Goal: Transaction & Acquisition: Purchase product/service

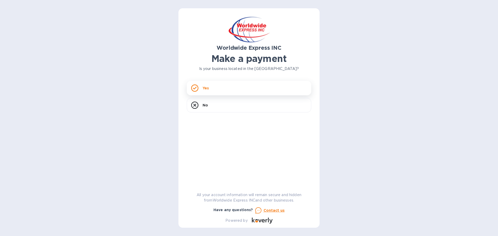
click at [217, 88] on div "Yes" at bounding box center [249, 88] width 125 height 15
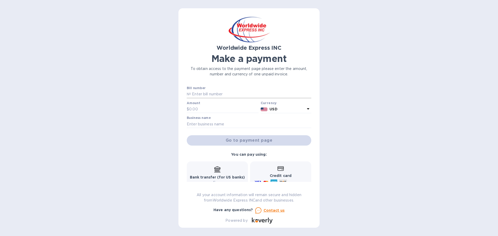
click at [228, 94] on input "text" at bounding box center [251, 95] width 120 height 8
paste input "B00024786"
type input "B00024786"
click at [210, 107] on input "text" at bounding box center [224, 110] width 70 height 8
type input "5,835.17"
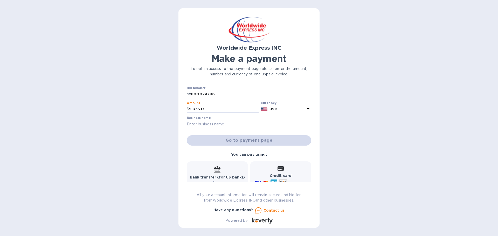
click at [234, 124] on input "text" at bounding box center [249, 124] width 125 height 8
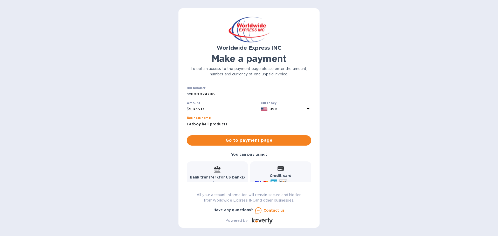
drag, startPoint x: 232, startPoint y: 123, endPoint x: 203, endPoint y: 123, distance: 29.3
click at [203, 123] on input "Fatboy heli products" at bounding box center [249, 124] width 125 height 8
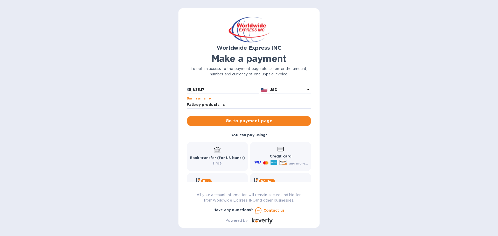
scroll to position [23, 0]
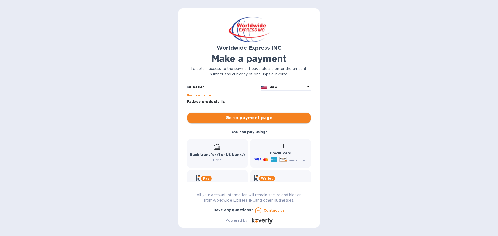
type input "Fatboy products llc"
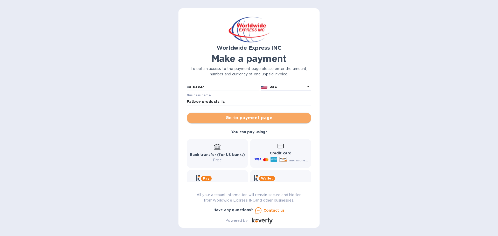
click at [263, 118] on span "Go to payment page" at bounding box center [249, 118] width 116 height 6
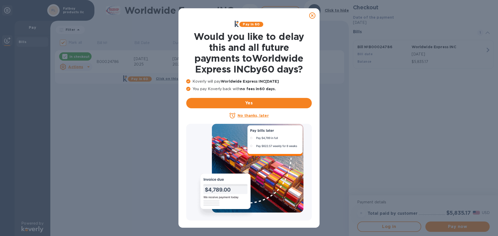
click at [256, 117] on u "No thanks, later" at bounding box center [253, 116] width 31 height 4
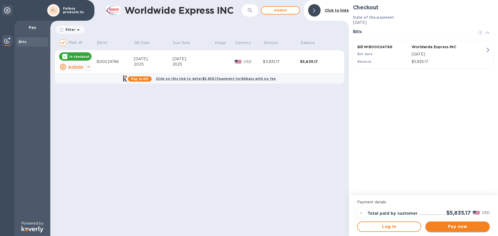
click at [458, 226] on span "Pay now" at bounding box center [458, 227] width 56 height 6
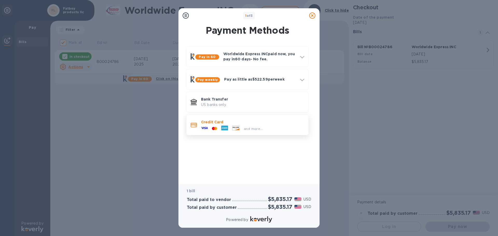
click at [213, 123] on p "Credit Card" at bounding box center [252, 122] width 103 height 5
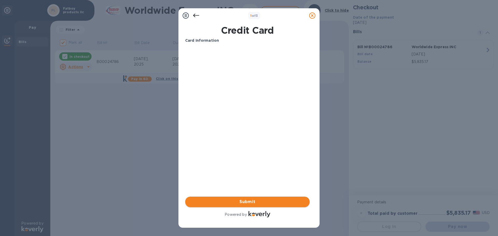
click at [265, 200] on span "Submit" at bounding box center [247, 202] width 116 height 6
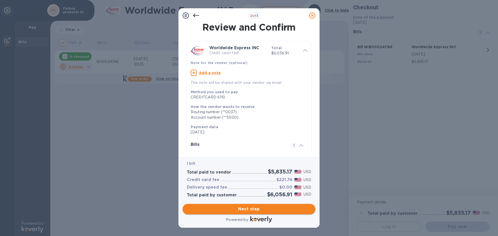
click at [251, 210] on span "Next step" at bounding box center [249, 209] width 125 height 6
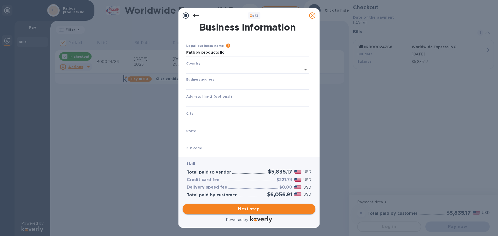
type input "[GEOGRAPHIC_DATA]"
drag, startPoint x: 228, startPoint y: 51, endPoint x: 167, endPoint y: 52, distance: 60.7
click at [168, 51] on div "3 of 3 Business Information Legal business name Please provide the legal name t…" at bounding box center [249, 118] width 498 height 236
click at [223, 85] on input "Business address" at bounding box center [247, 85] width 123 height 8
type input "[STREET_ADDRESS]"
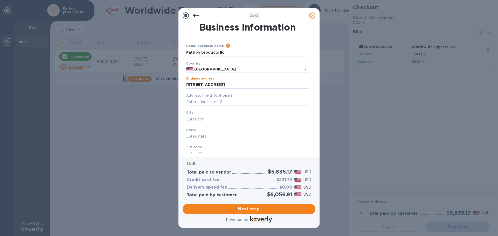
click at [217, 117] on input "text" at bounding box center [247, 119] width 123 height 8
type input "northvale"
type input "nj"
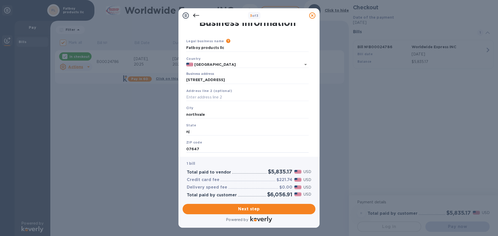
type input "07647"
click at [251, 209] on span "Next step" at bounding box center [249, 209] width 125 height 6
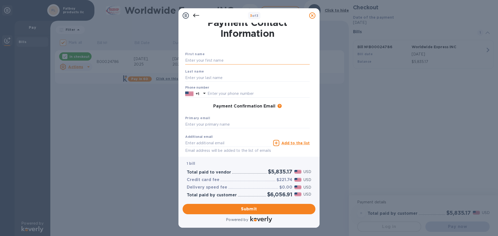
click at [231, 60] on input "text" at bounding box center [247, 61] width 125 height 8
type input "[PERSON_NAME]"
type input "[EMAIL_ADDRESS][DOMAIN_NAME]"
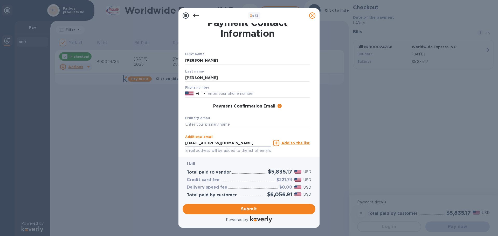
drag, startPoint x: 247, startPoint y: 141, endPoint x: 166, endPoint y: 140, distance: 80.7
click at [166, 140] on div "3 of 3 Payment Contact Information First name [PERSON_NAME] Last name [PERSON_N…" at bounding box center [249, 118] width 498 height 236
click at [233, 124] on input "text" at bounding box center [247, 125] width 125 height 8
type input "[EMAIL_ADDRESS][DOMAIN_NAME]"
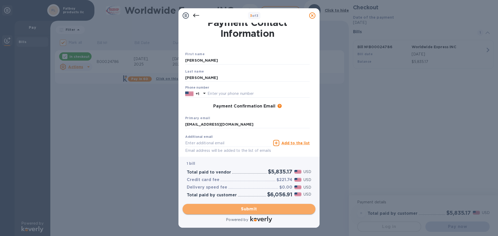
click at [256, 209] on span "Submit" at bounding box center [249, 209] width 125 height 6
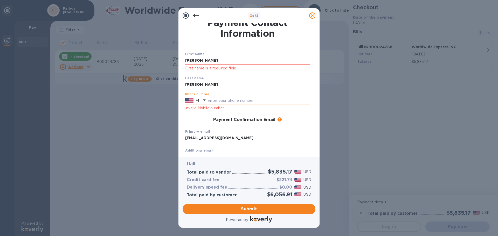
click at [222, 100] on input "text" at bounding box center [259, 101] width 102 height 8
type input "2018816222"
drag, startPoint x: 215, startPoint y: 59, endPoint x: 162, endPoint y: 60, distance: 53.2
click at [162, 60] on div "3 of 3 Payment Contact Information First name [PERSON_NAME] First name is a req…" at bounding box center [249, 118] width 498 height 236
type input "[PERSON_NAME]"
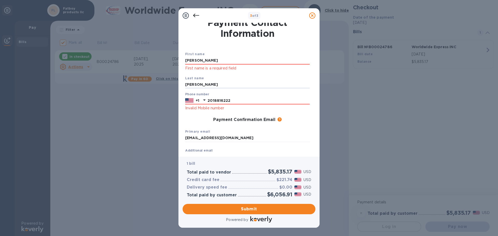
type input "[PERSON_NAME]"
click at [280, 128] on div "Primary email [EMAIL_ADDRESS][DOMAIN_NAME]" at bounding box center [247, 135] width 129 height 17
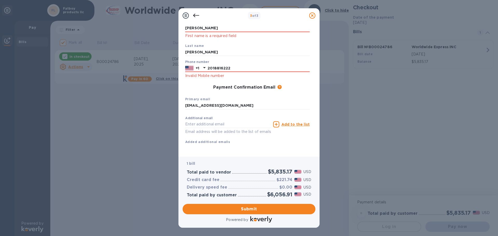
scroll to position [43, 0]
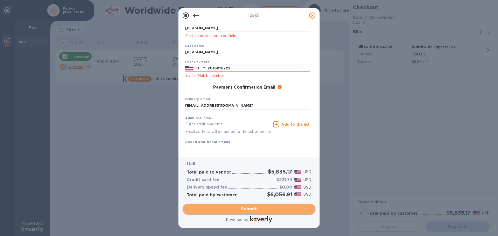
click at [251, 207] on span "Submit" at bounding box center [249, 209] width 125 height 6
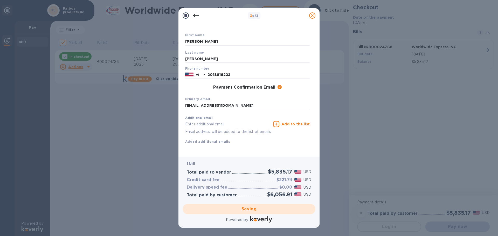
checkbox input "false"
